Goal: Information Seeking & Learning: Learn about a topic

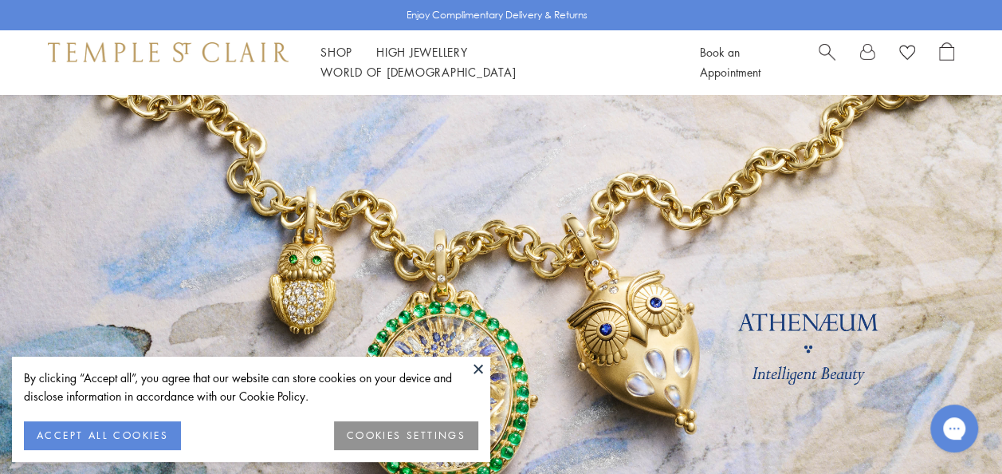
click at [480, 372] on button at bounding box center [479, 368] width 24 height 24
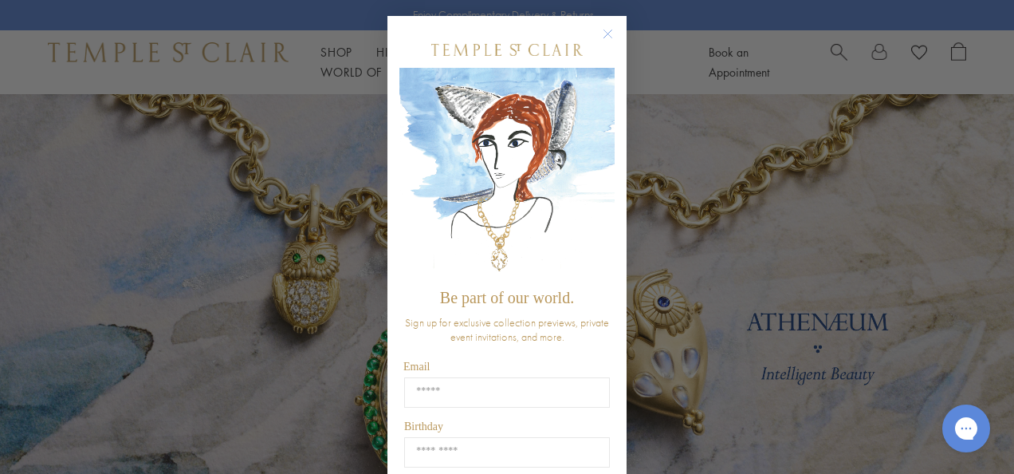
click at [605, 32] on circle "Close dialog" at bounding box center [608, 34] width 19 height 19
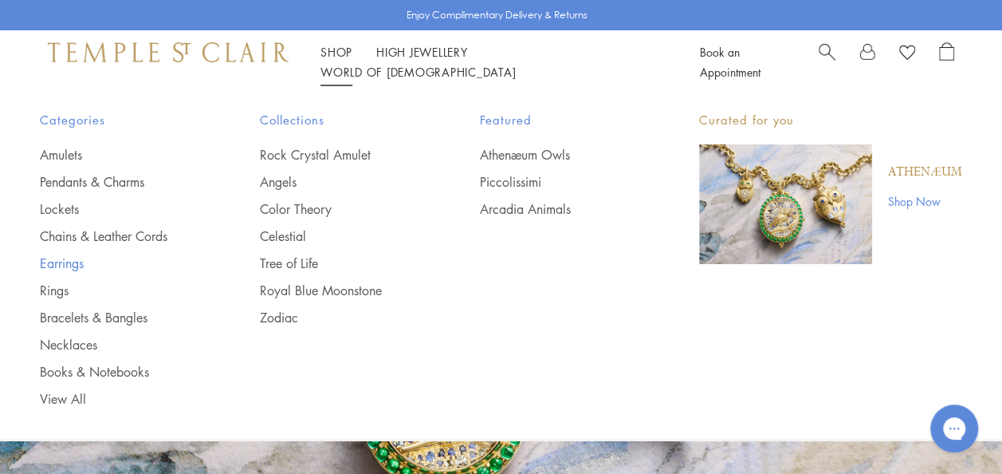
click at [67, 264] on link "Earrings" at bounding box center [118, 263] width 156 height 18
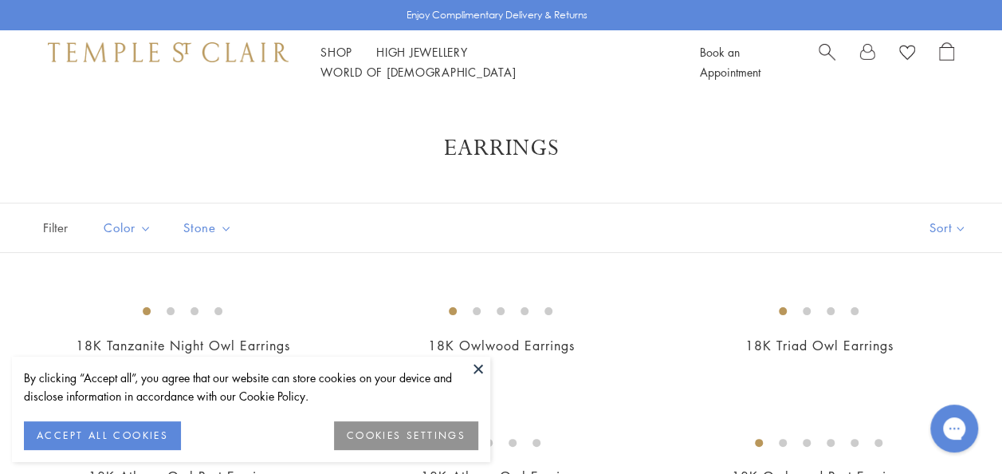
click at [479, 372] on button at bounding box center [479, 368] width 24 height 24
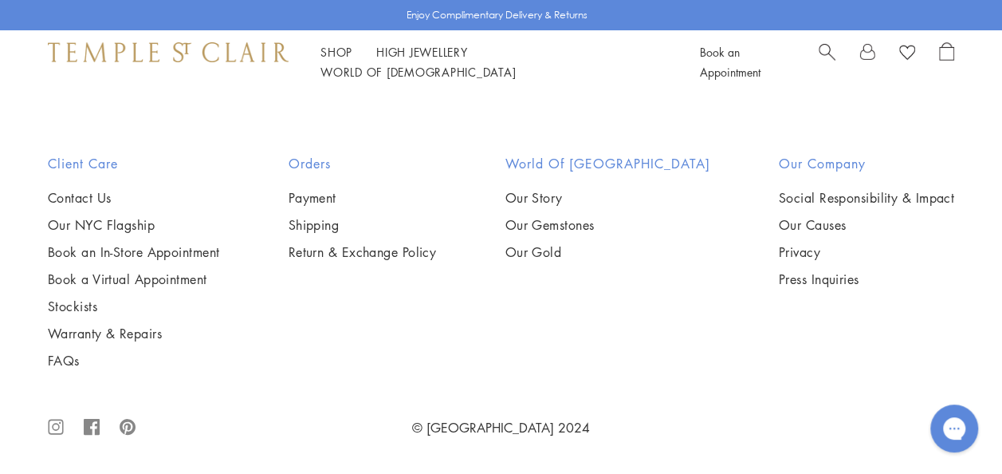
scroll to position [4498, 0]
click at [0, 0] on img at bounding box center [0, 0] width 0 height 0
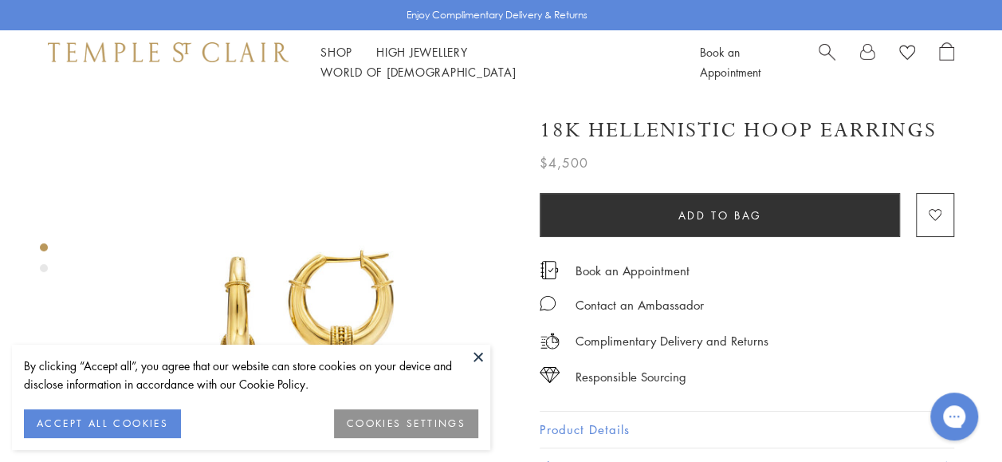
click at [478, 357] on button at bounding box center [479, 357] width 24 height 24
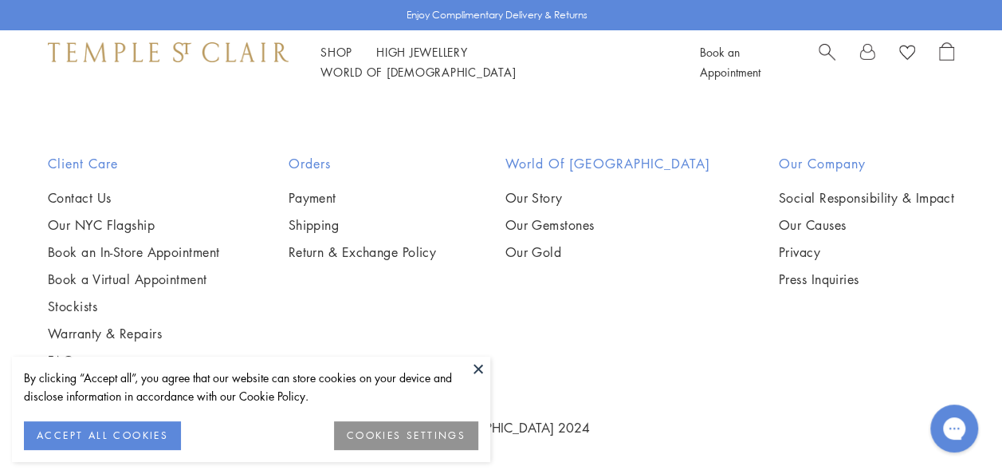
click at [474, 368] on button at bounding box center [479, 368] width 24 height 24
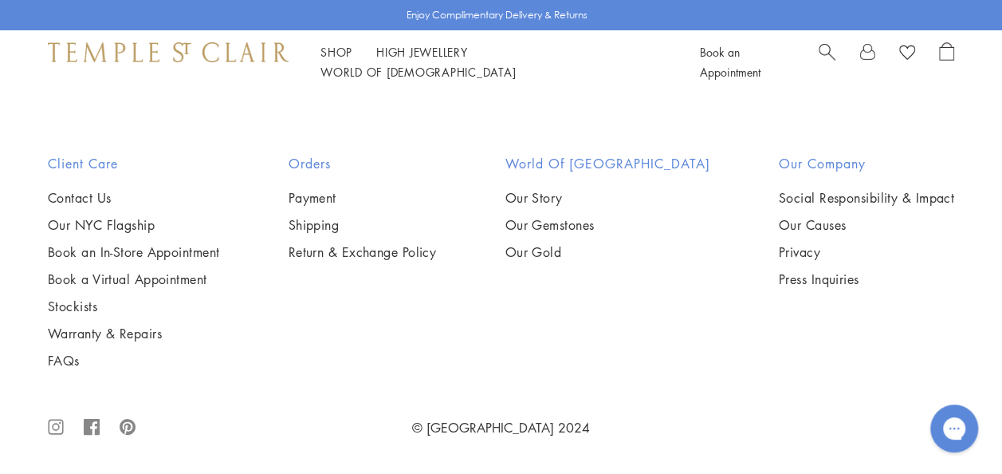
scroll to position [7263, 0]
click at [440, 59] on link "High Jewellery High Jewellery" at bounding box center [422, 52] width 92 height 16
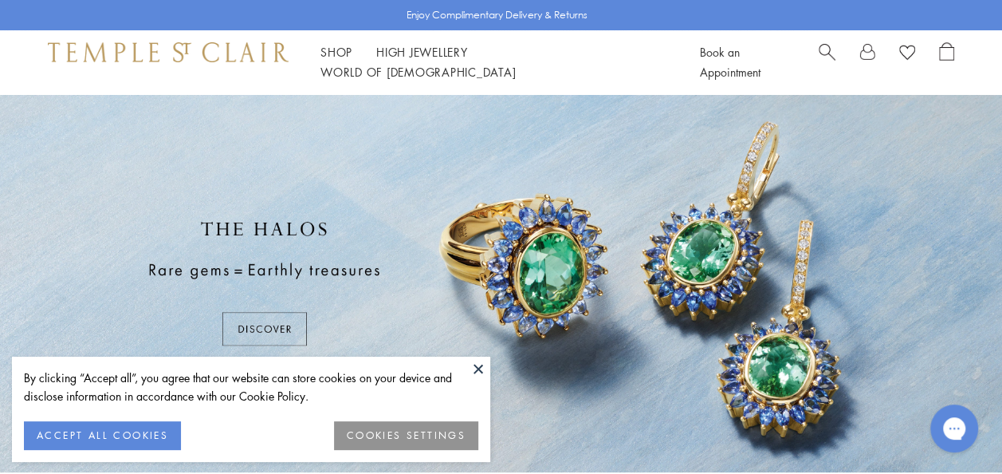
click at [482, 372] on button at bounding box center [479, 368] width 24 height 24
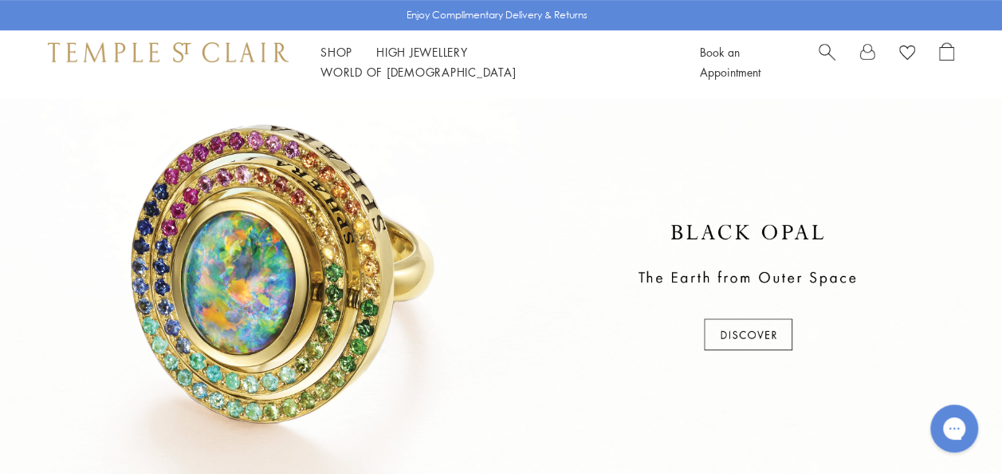
scroll to position [404, 0]
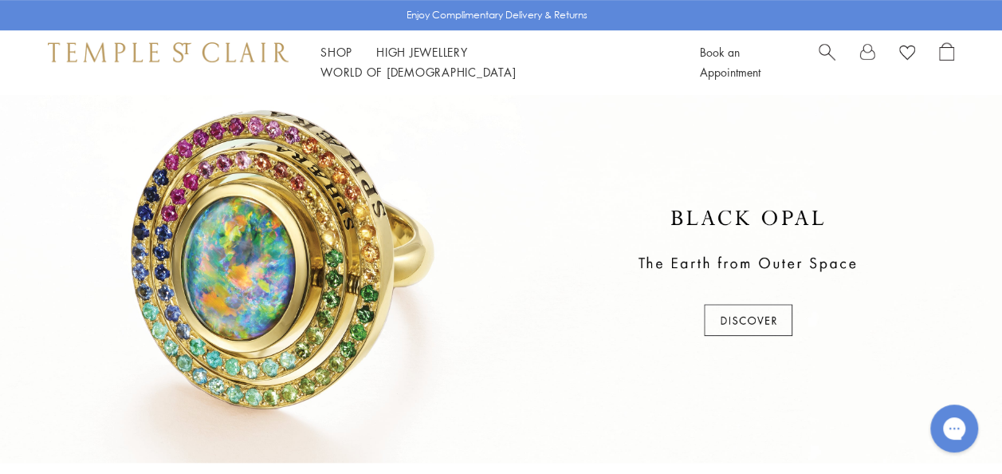
click at [754, 328] on div at bounding box center [501, 274] width 1002 height 378
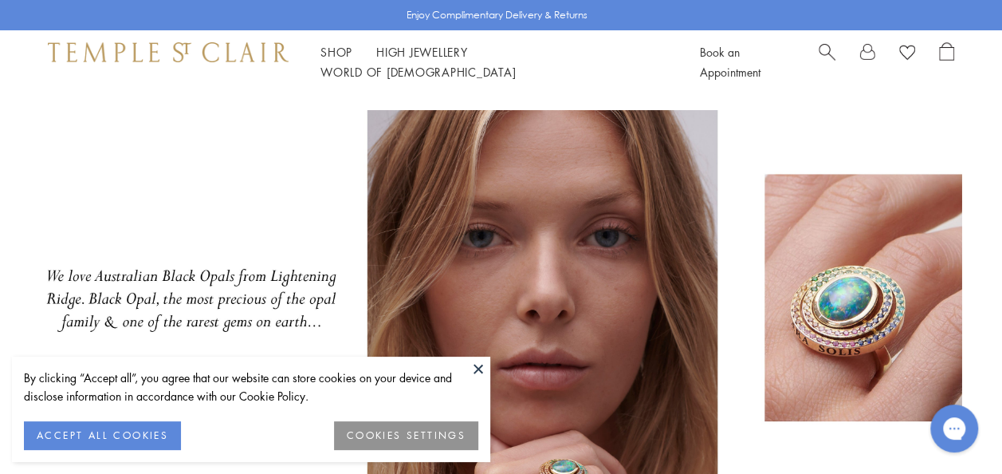
click at [477, 375] on button at bounding box center [479, 368] width 24 height 24
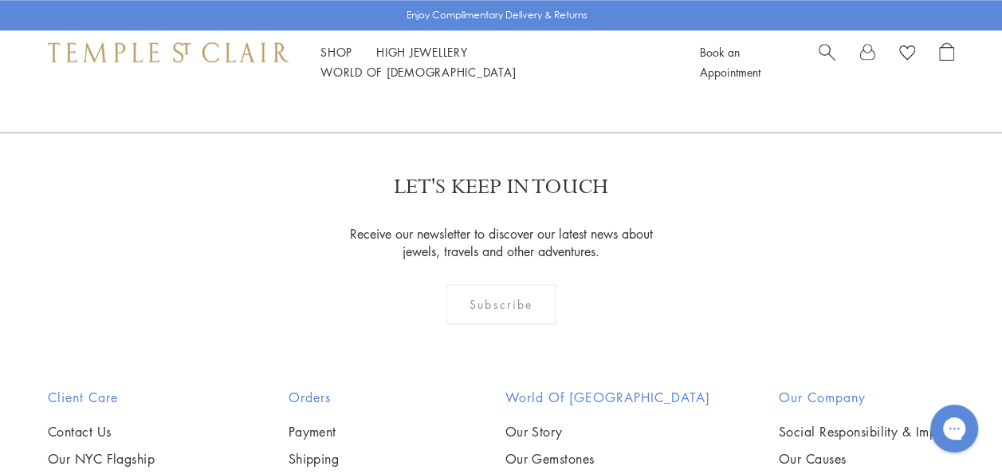
scroll to position [1021, 0]
